Goal: Transaction & Acquisition: Download file/media

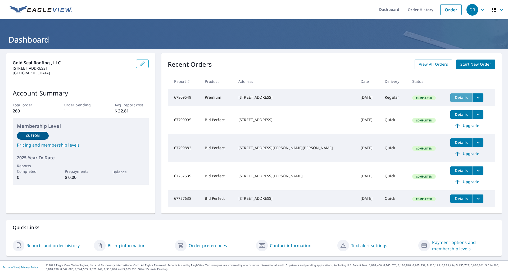
click at [220, 96] on span "Details" at bounding box center [462, 97] width 16 height 5
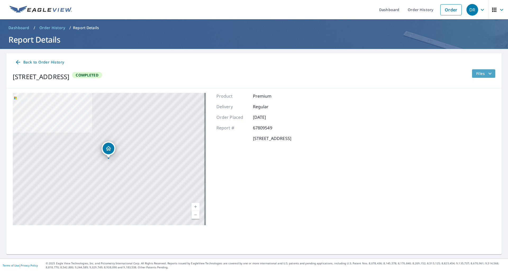
click at [220, 76] on span "Files" at bounding box center [484, 73] width 17 height 6
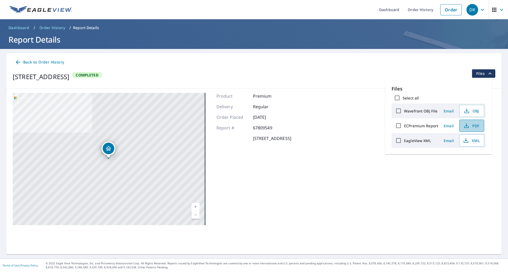
click at [220, 125] on icon "button" at bounding box center [466, 126] width 6 height 6
click at [220, 126] on icon "button" at bounding box center [466, 126] width 6 height 6
click at [220, 121] on div "[STREET_ADDRESS] Aerial Road A standard road map Aerial A detailed look from ab…" at bounding box center [253, 159] width 495 height 141
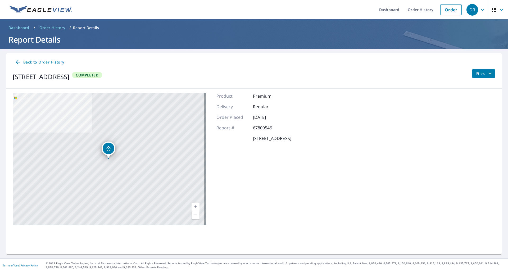
click at [220, 73] on icon "filesDropdownBtn-67809549" at bounding box center [490, 73] width 6 height 6
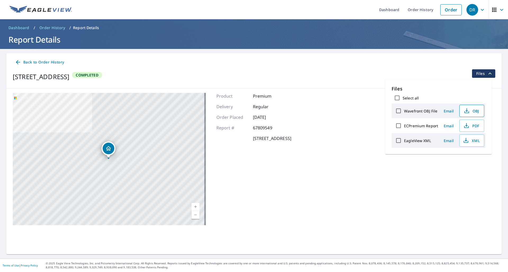
click at [220, 110] on icon "button" at bounding box center [467, 111] width 6 height 6
